Goal: Task Accomplishment & Management: Use online tool/utility

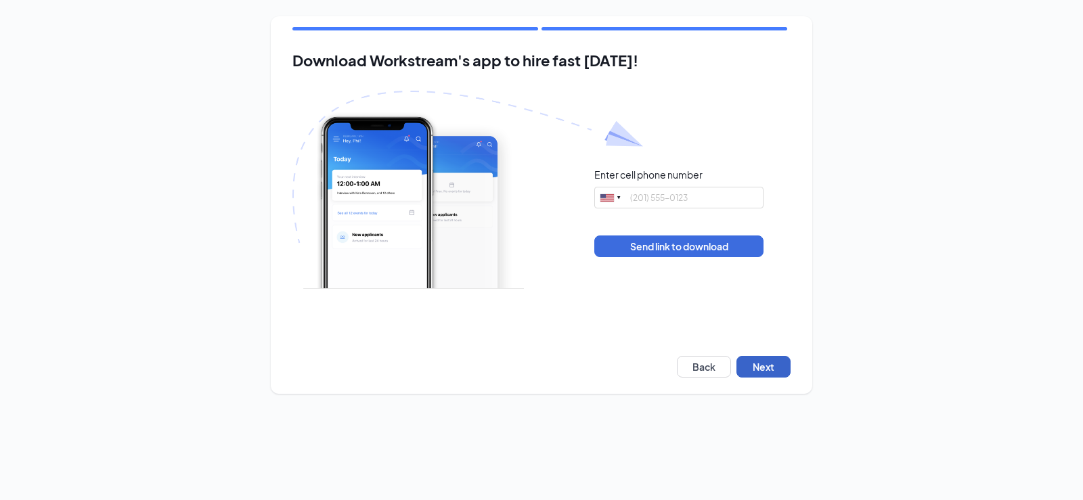
click at [760, 362] on button "Next" at bounding box center [764, 367] width 54 height 22
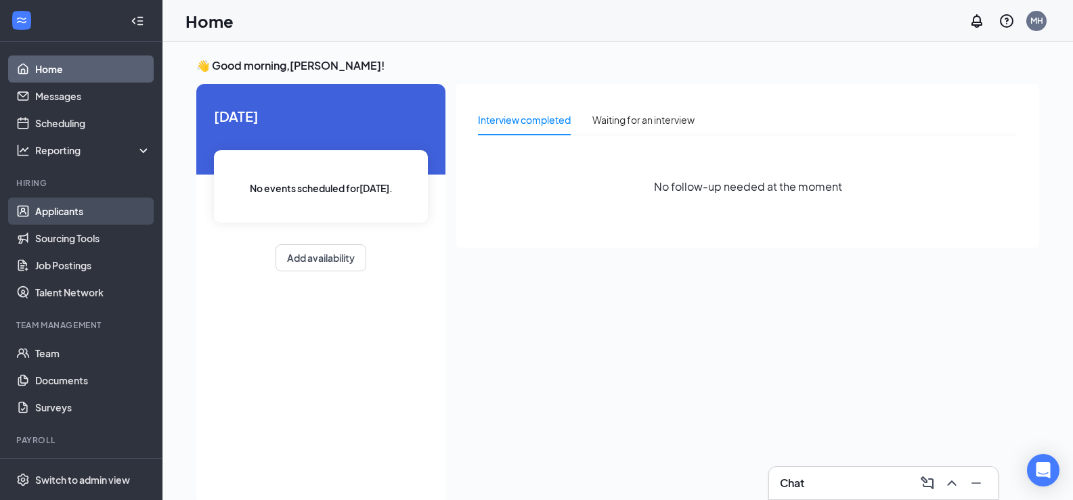
click at [69, 210] on link "Applicants" at bounding box center [93, 211] width 116 height 27
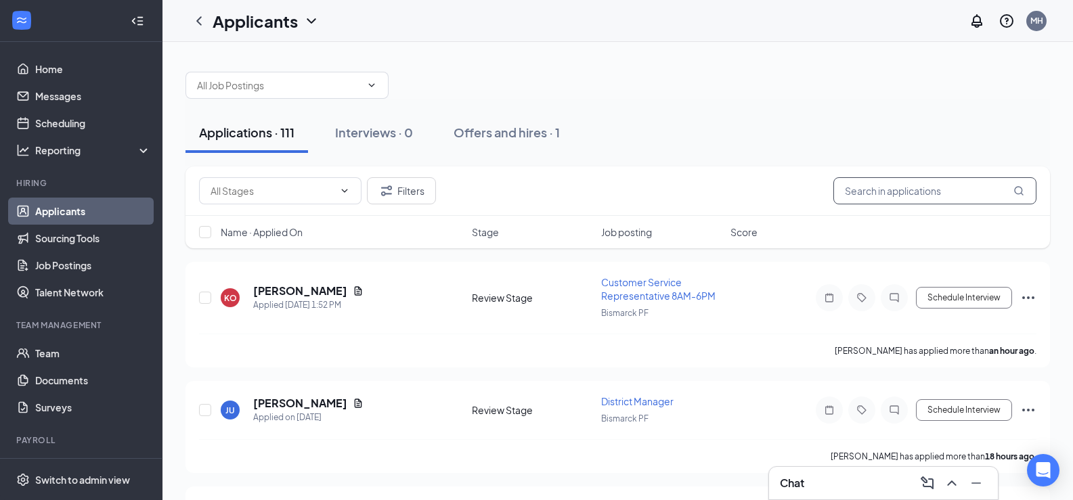
click at [884, 196] on input "text" at bounding box center [934, 190] width 203 height 27
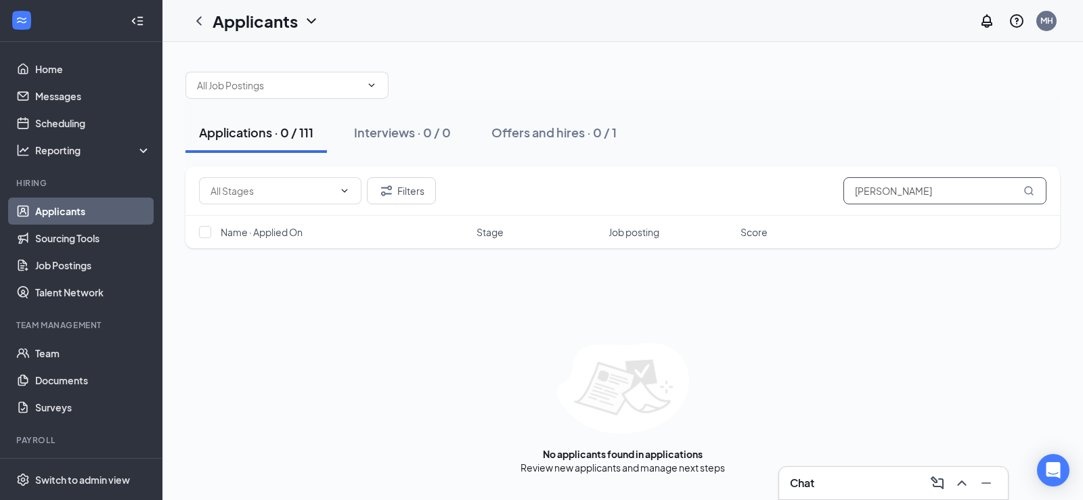
drag, startPoint x: 928, startPoint y: 193, endPoint x: 596, endPoint y: 223, distance: 333.7
click at [597, 223] on div "Filters [PERSON_NAME] Name · Applied On Stage Job posting Score" at bounding box center [622, 208] width 875 height 82
type input "[PERSON_NAME]"
